Goal: Check status

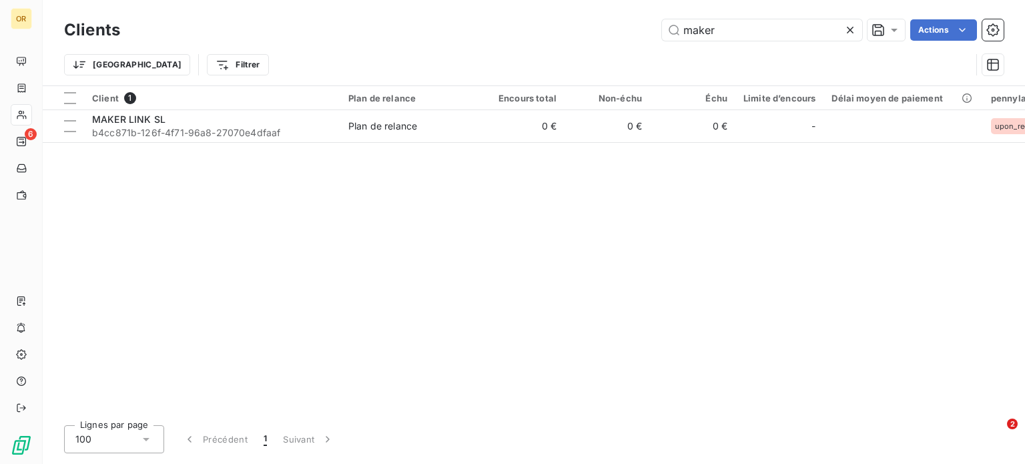
drag, startPoint x: 733, startPoint y: 28, endPoint x: 609, endPoint y: 27, distance: 123.5
click at [609, 27] on div "maker Actions" at bounding box center [570, 29] width 868 height 21
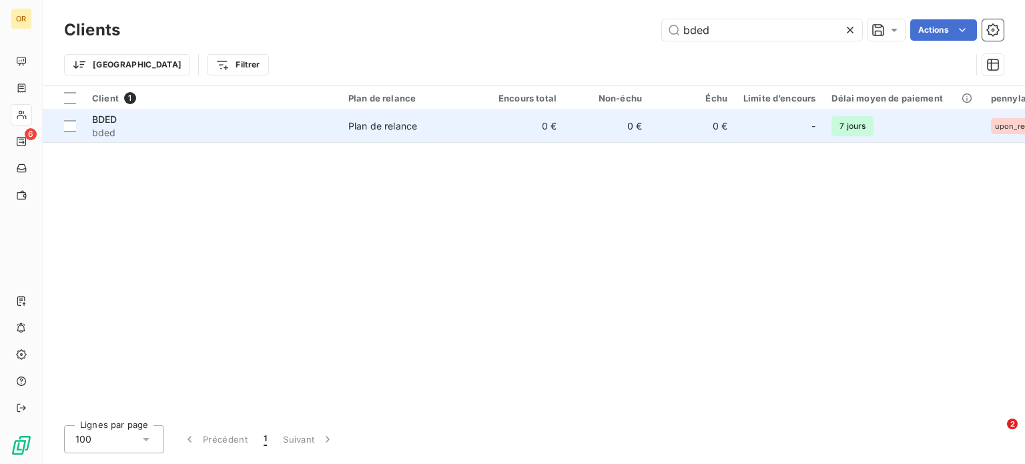
type input "bded"
click at [246, 126] on span "bded" at bounding box center [212, 132] width 240 height 13
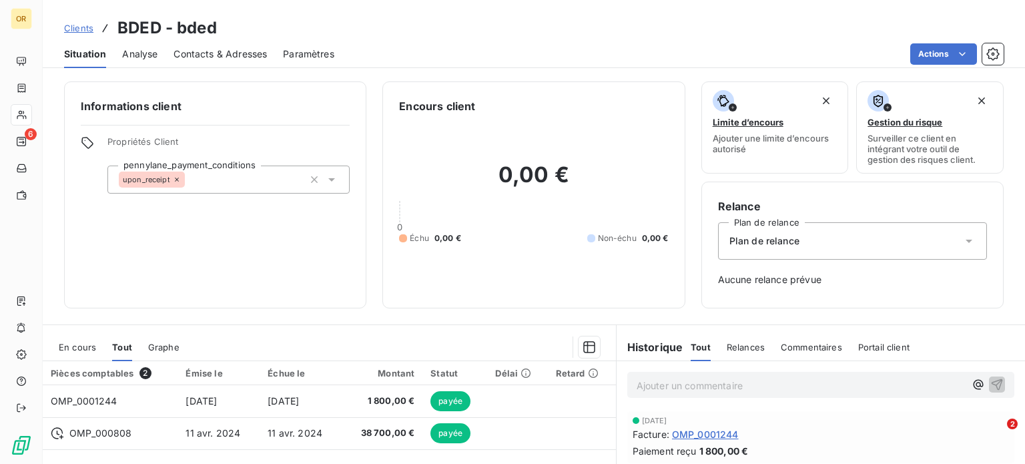
scroll to position [193, 0]
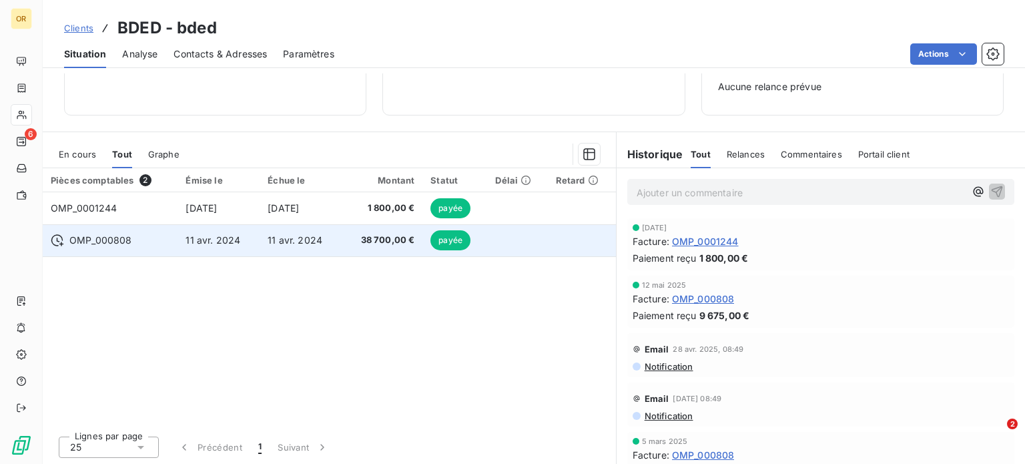
click at [334, 244] on td "11 avr. 2024" at bounding box center [301, 240] width 82 height 32
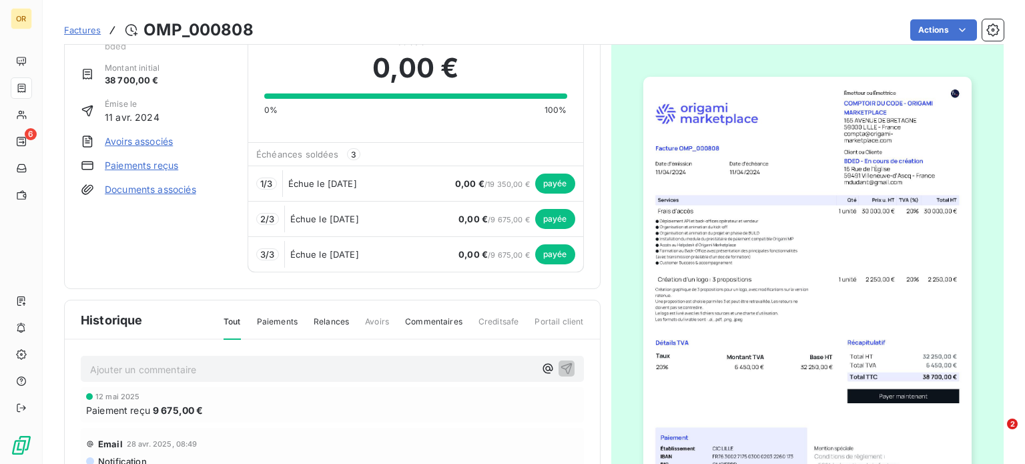
scroll to position [45, 0]
click at [726, 317] on img "button" at bounding box center [807, 308] width 328 height 464
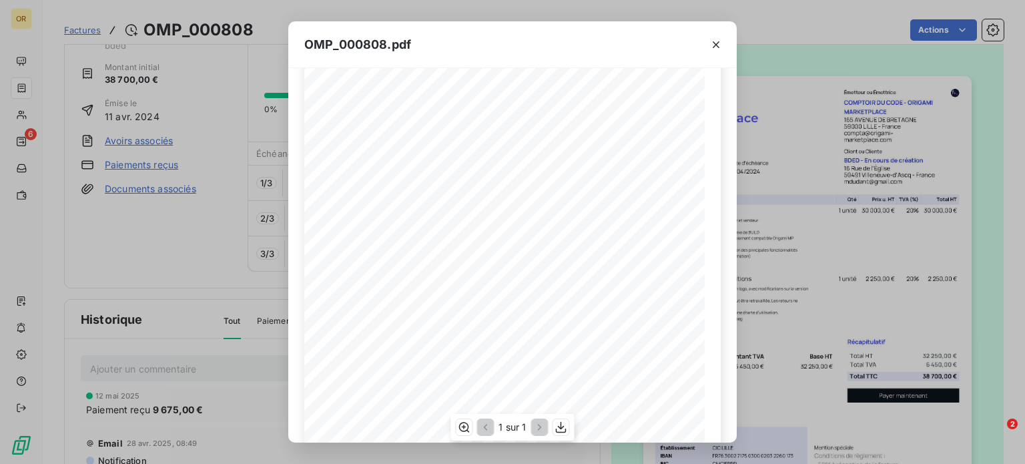
scroll to position [71, 0]
click at [713, 45] on icon "button" at bounding box center [715, 44] width 13 height 13
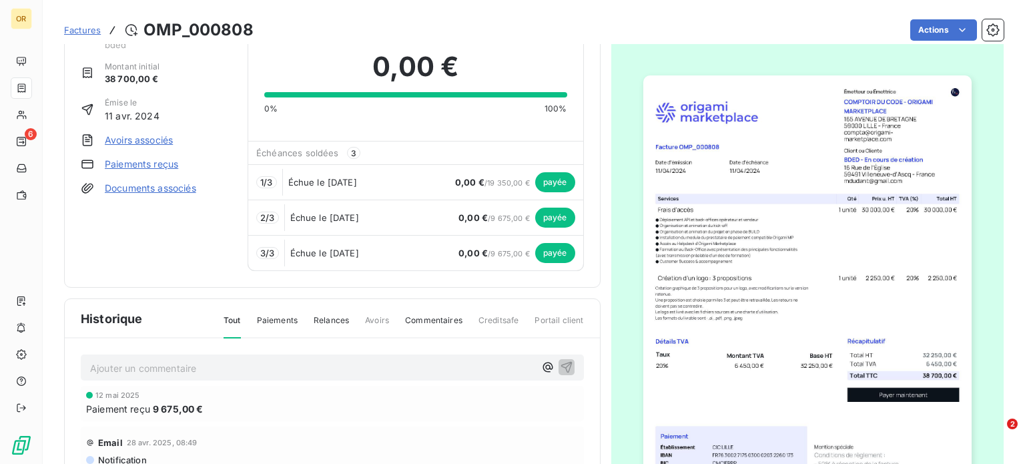
scroll to position [0, 0]
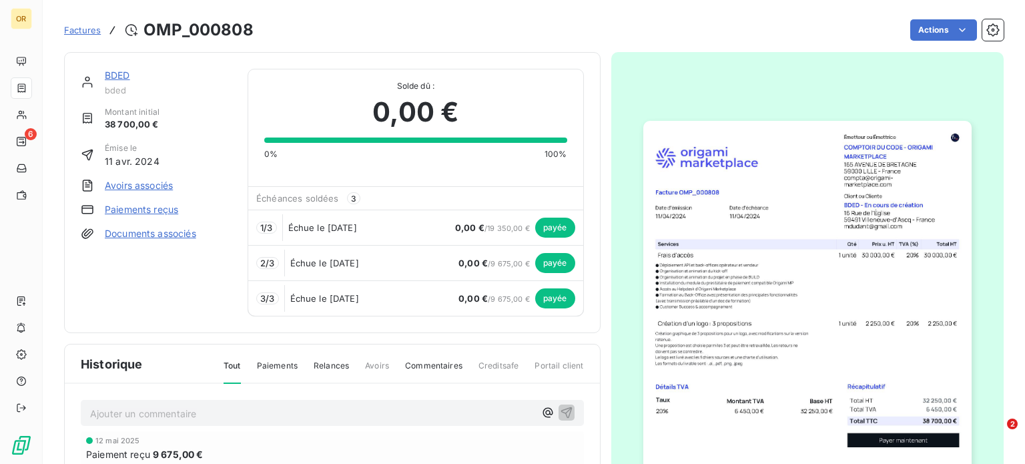
click at [111, 75] on link "BDED" at bounding box center [117, 74] width 25 height 11
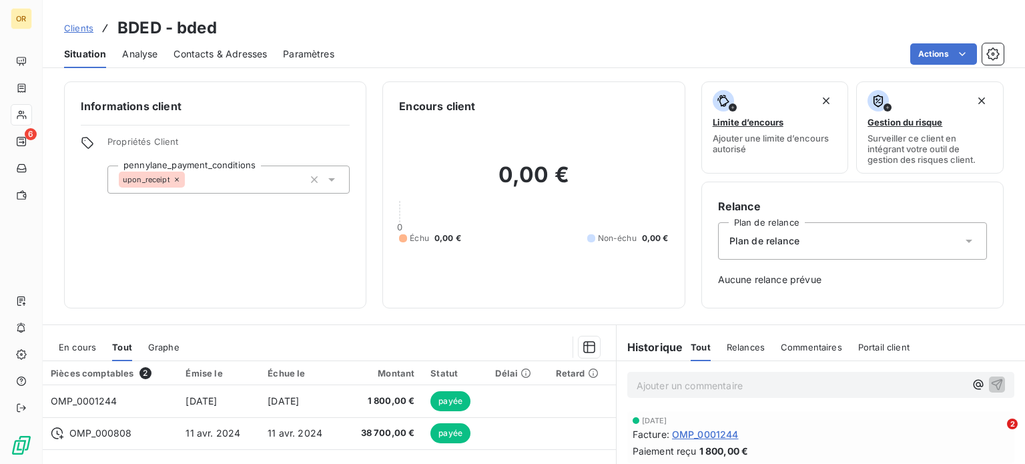
scroll to position [162, 0]
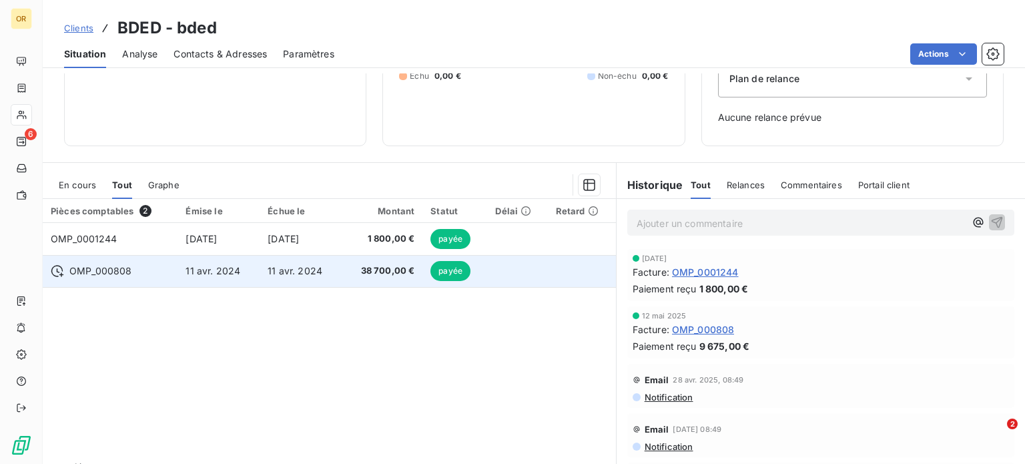
click at [237, 276] on td "11 avr. 2024" at bounding box center [219, 271] width 82 height 32
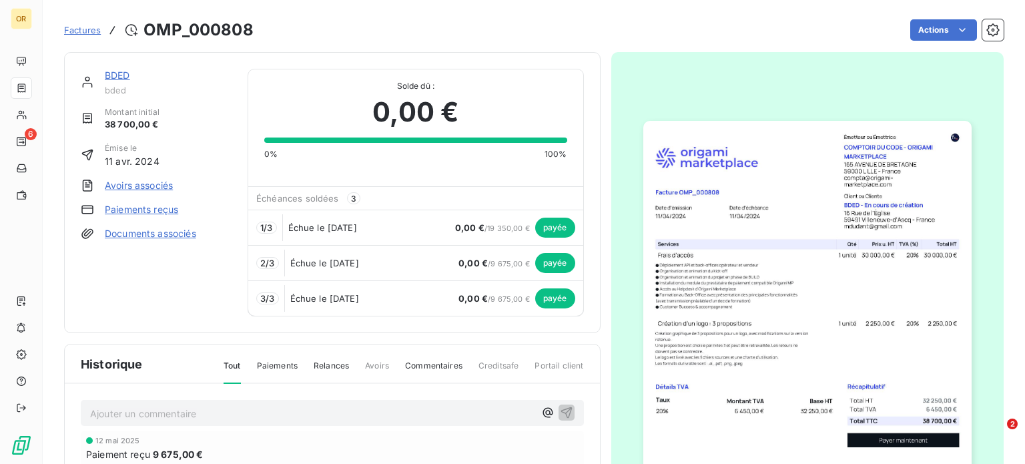
click at [765, 336] on img "button" at bounding box center [807, 353] width 328 height 464
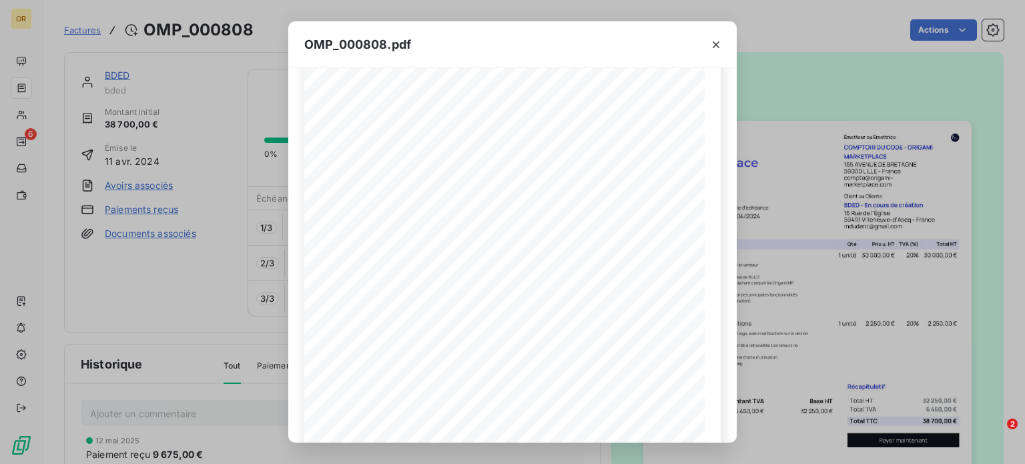
scroll to position [125, 0]
click at [714, 42] on icon "button" at bounding box center [716, 44] width 7 height 7
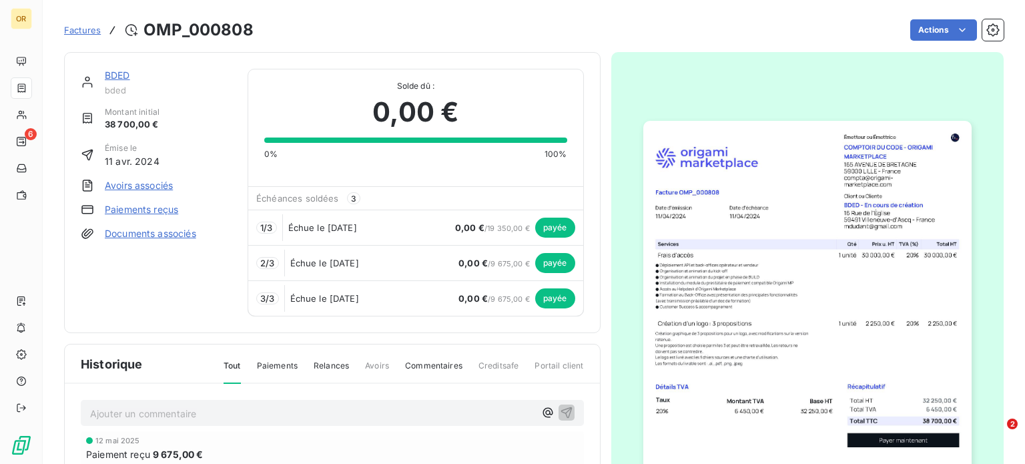
click at [734, 272] on img "button" at bounding box center [807, 353] width 328 height 464
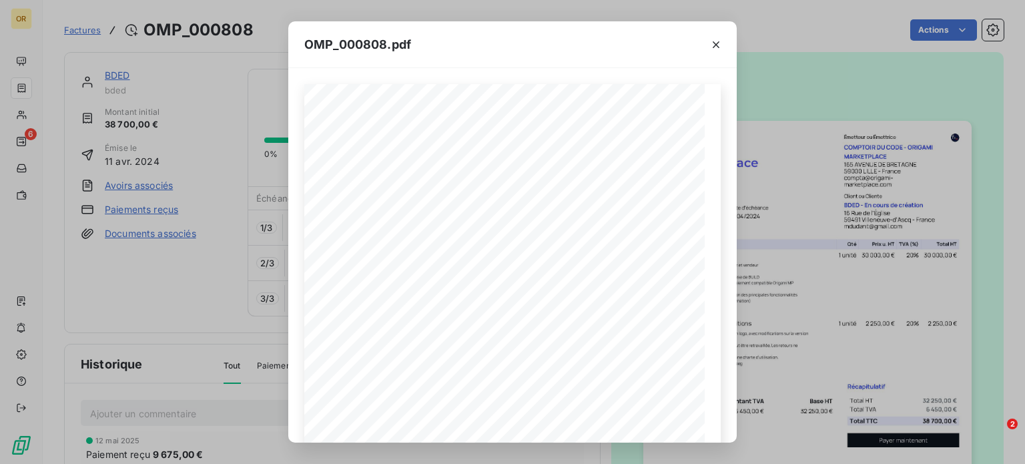
click at [265, 69] on div "OMP_000808.pdf 32 250,00 ¬ 6 450,00 ¬ 38 700,00 ¬ Émetteur ou Émettrice COMPTOI…" at bounding box center [512, 232] width 1025 height 464
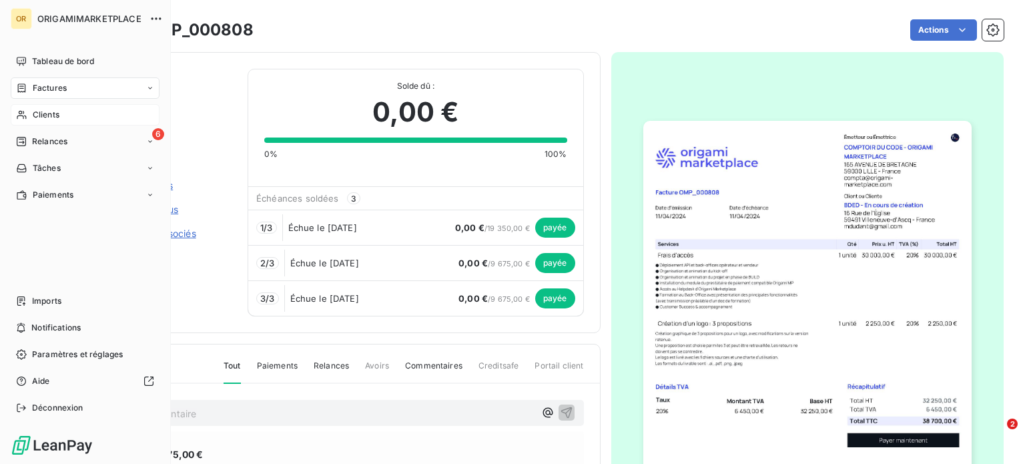
click at [61, 114] on div "Clients" at bounding box center [85, 114] width 149 height 21
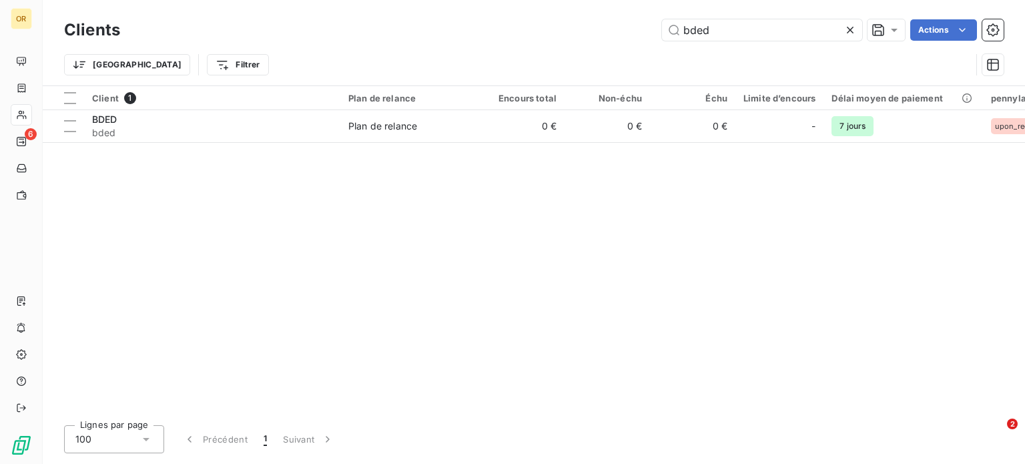
drag, startPoint x: 756, startPoint y: 27, endPoint x: 567, endPoint y: 41, distance: 189.3
click at [567, 41] on div "Clients bded Actions" at bounding box center [534, 30] width 940 height 28
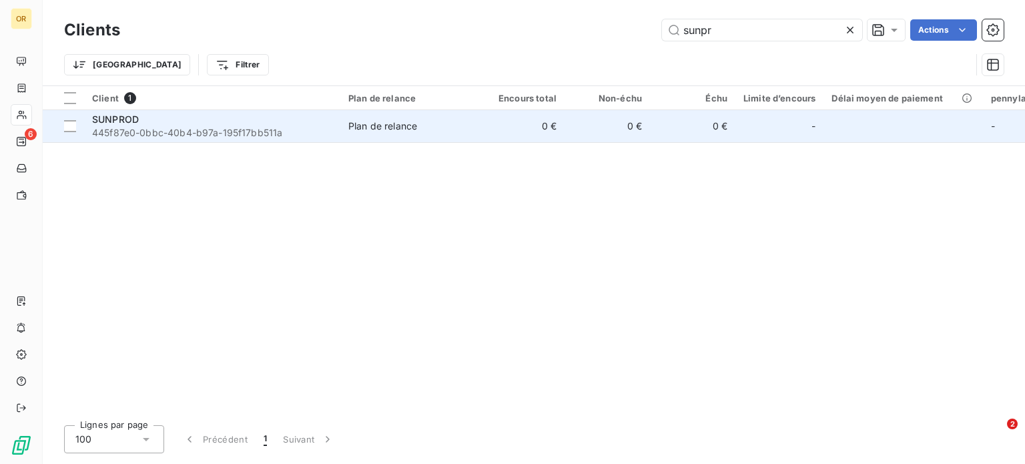
type input "sunpr"
click at [137, 135] on span "445f87e0-0bbc-40b4-b97a-195f17bb511a" at bounding box center [212, 132] width 240 height 13
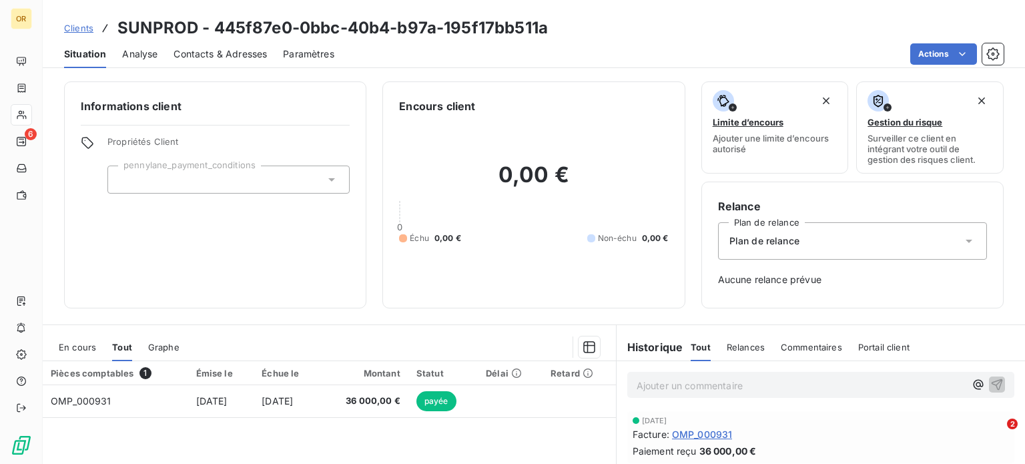
click at [248, 55] on span "Contacts & Adresses" at bounding box center [220, 53] width 93 height 13
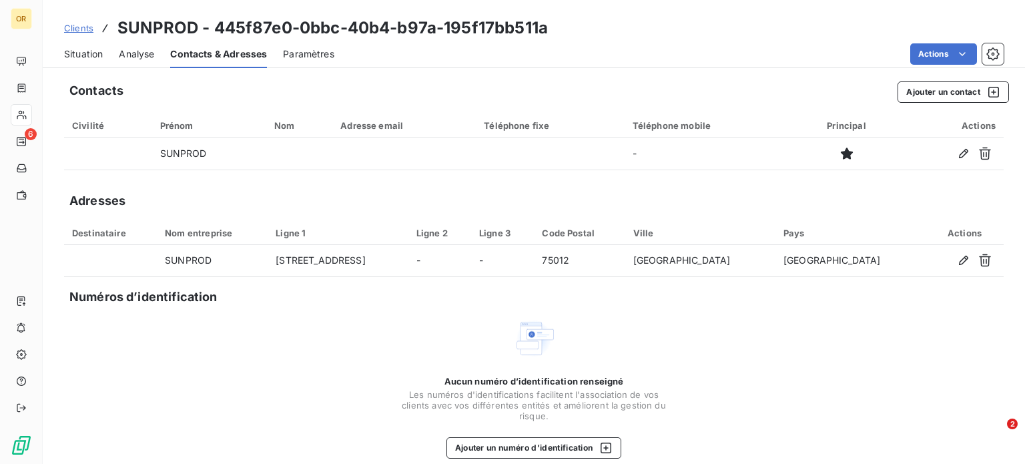
click at [88, 50] on span "Situation" at bounding box center [83, 53] width 39 height 13
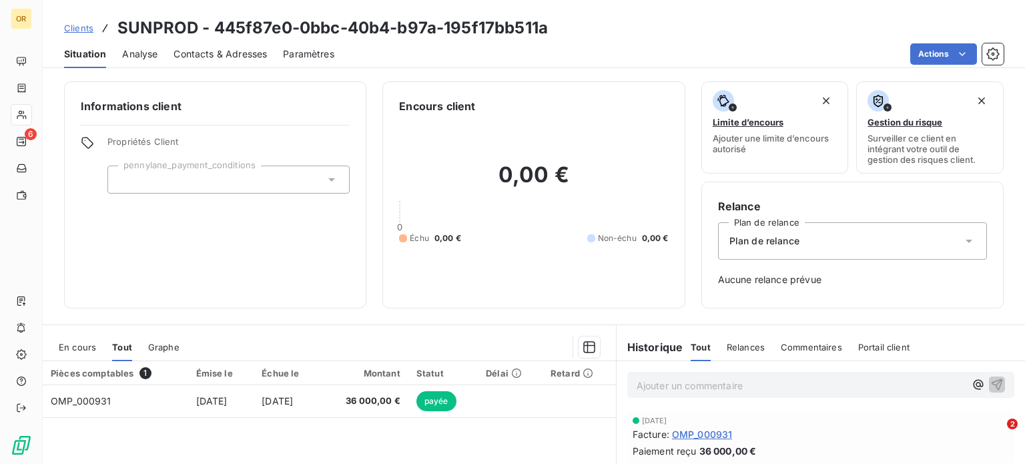
scroll to position [136, 0]
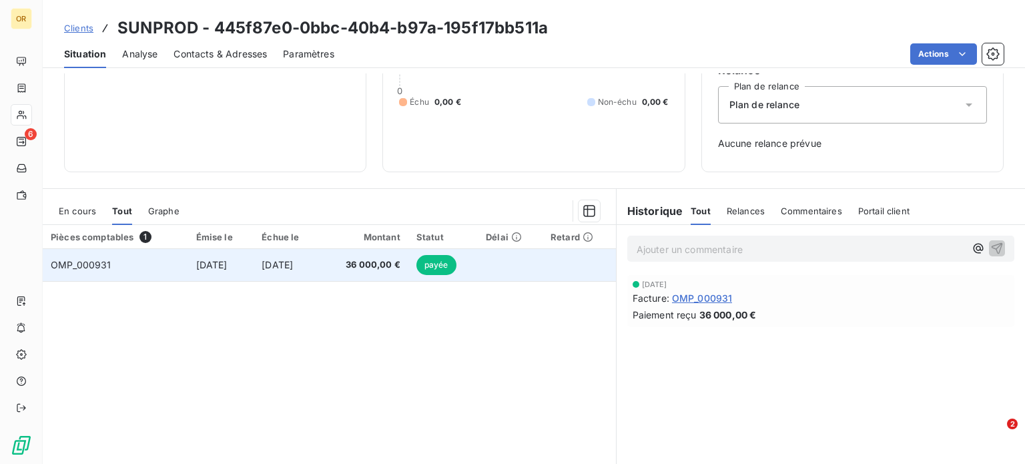
click at [293, 261] on span "[DATE]" at bounding box center [277, 264] width 31 height 11
